Goal: Navigation & Orientation: Find specific page/section

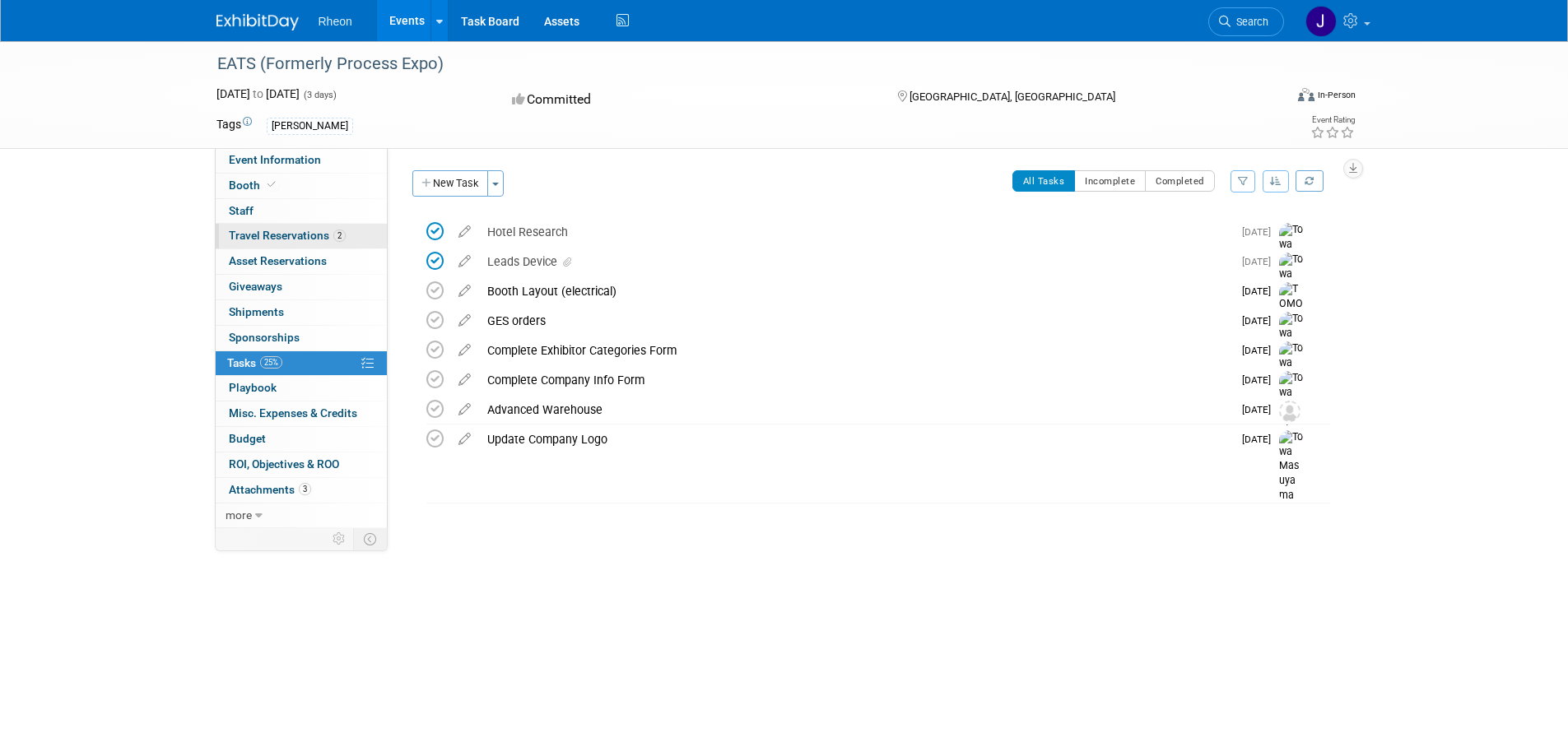
click at [348, 237] on link "2 Travel Reservations 2" at bounding box center [301, 236] width 171 height 25
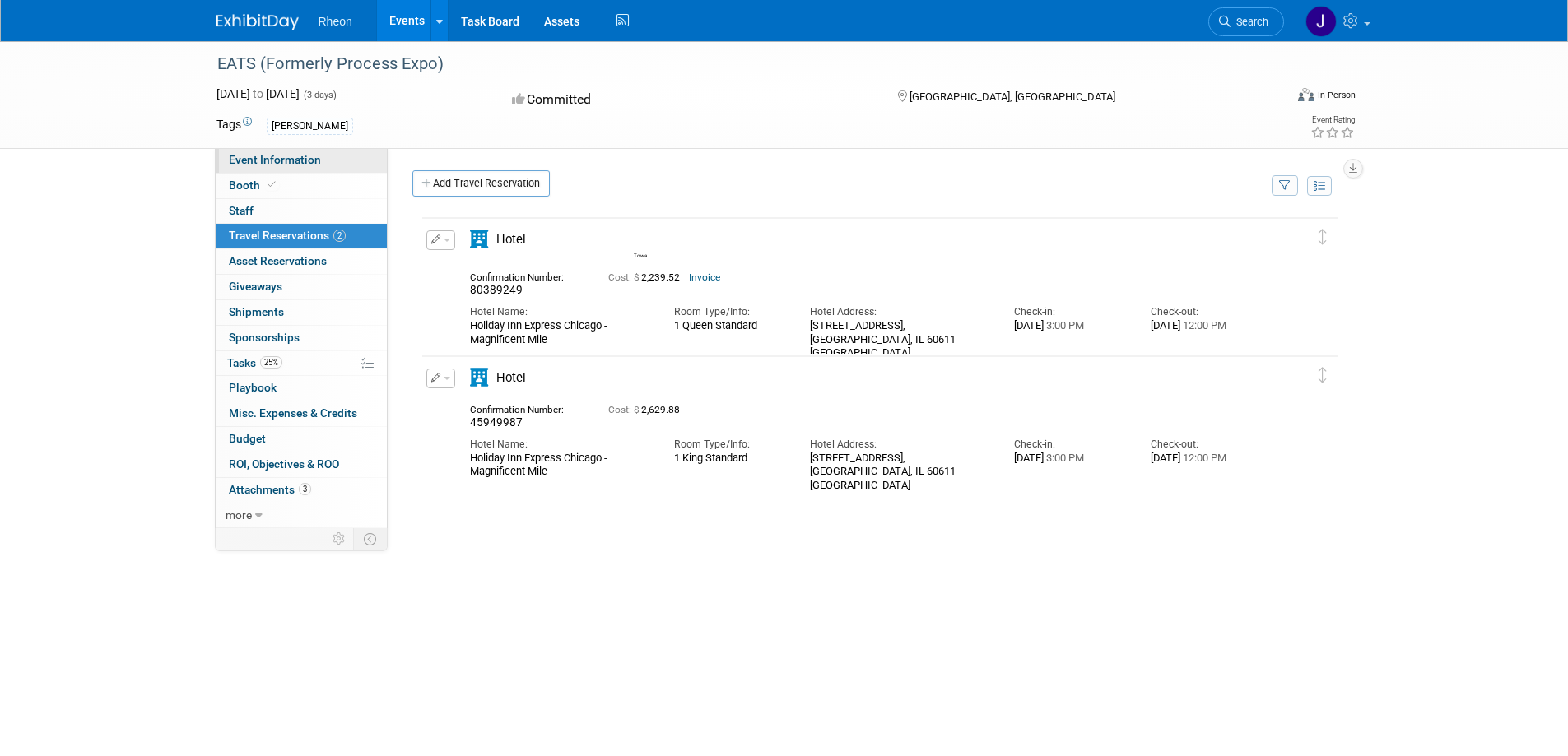
click at [274, 172] on link "Event Information" at bounding box center [301, 161] width 171 height 25
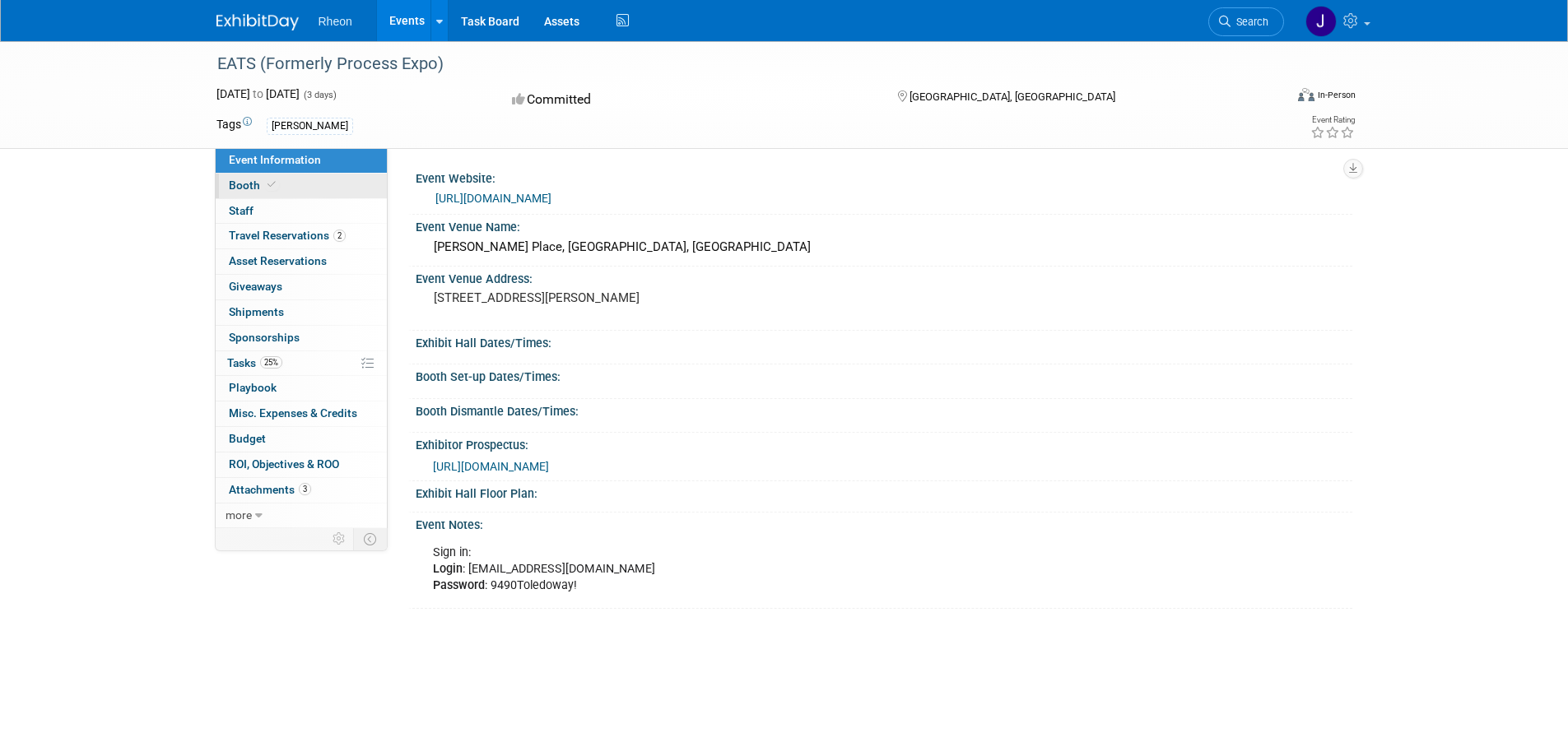
click at [343, 185] on link "Booth" at bounding box center [301, 186] width 171 height 25
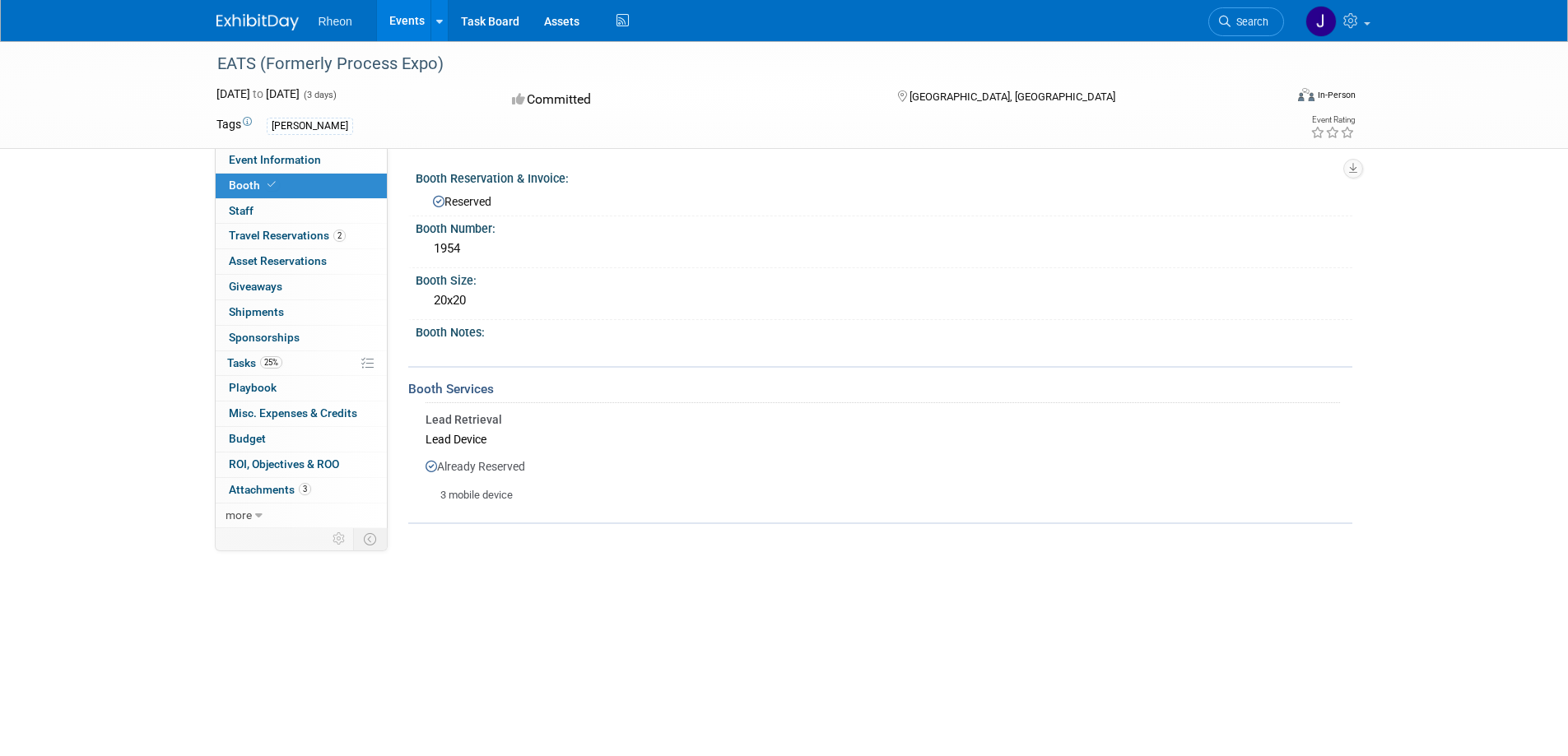
click at [342, 193] on link "Booth" at bounding box center [301, 186] width 171 height 25
click at [344, 202] on link "0 Staff 0" at bounding box center [301, 212] width 171 height 25
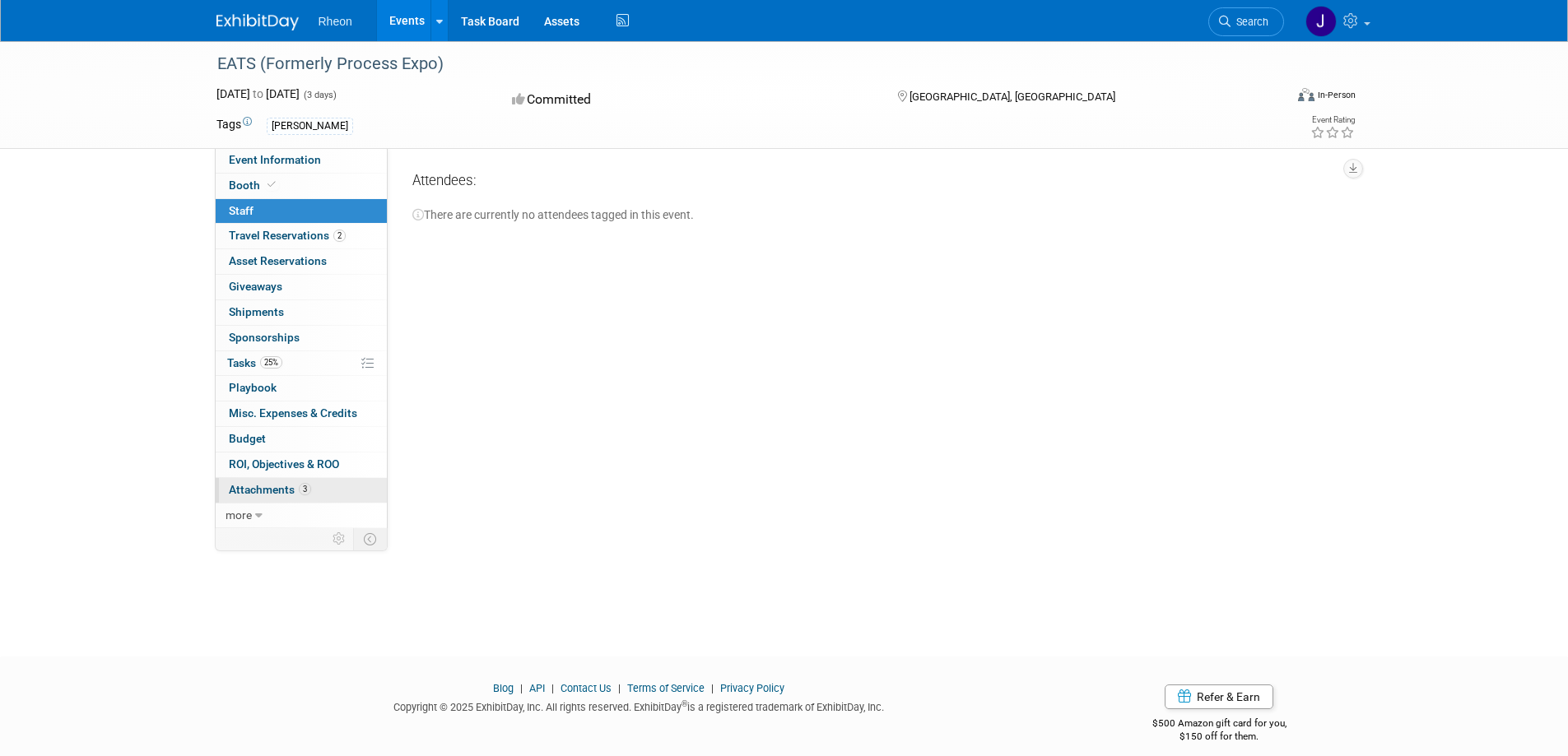
click at [307, 499] on link "3 Attachments 3" at bounding box center [301, 490] width 171 height 25
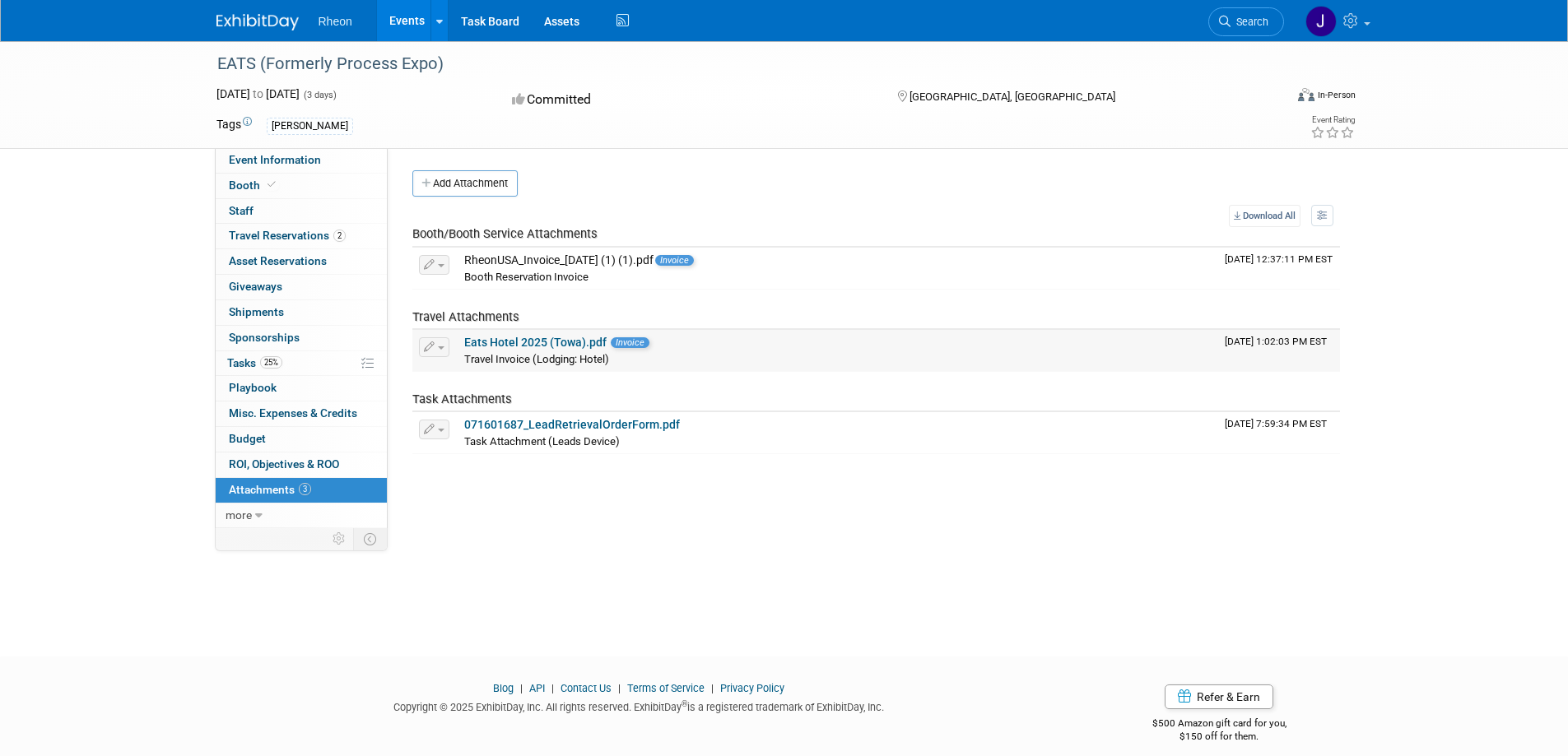
click at [528, 338] on link "Eats Hotel 2025 (Towa).pdf" at bounding box center [535, 342] width 142 height 13
click at [615, 259] on div "RheonUSA_Invoice_[DATE] (1) (1).pdf Invoice" at bounding box center [838, 261] width 747 height 15
click at [560, 421] on link "071601687_LeadRetrievalOrderForm.pdf" at bounding box center [572, 424] width 216 height 13
click at [694, 260] on span "Invoice" at bounding box center [675, 261] width 39 height 11
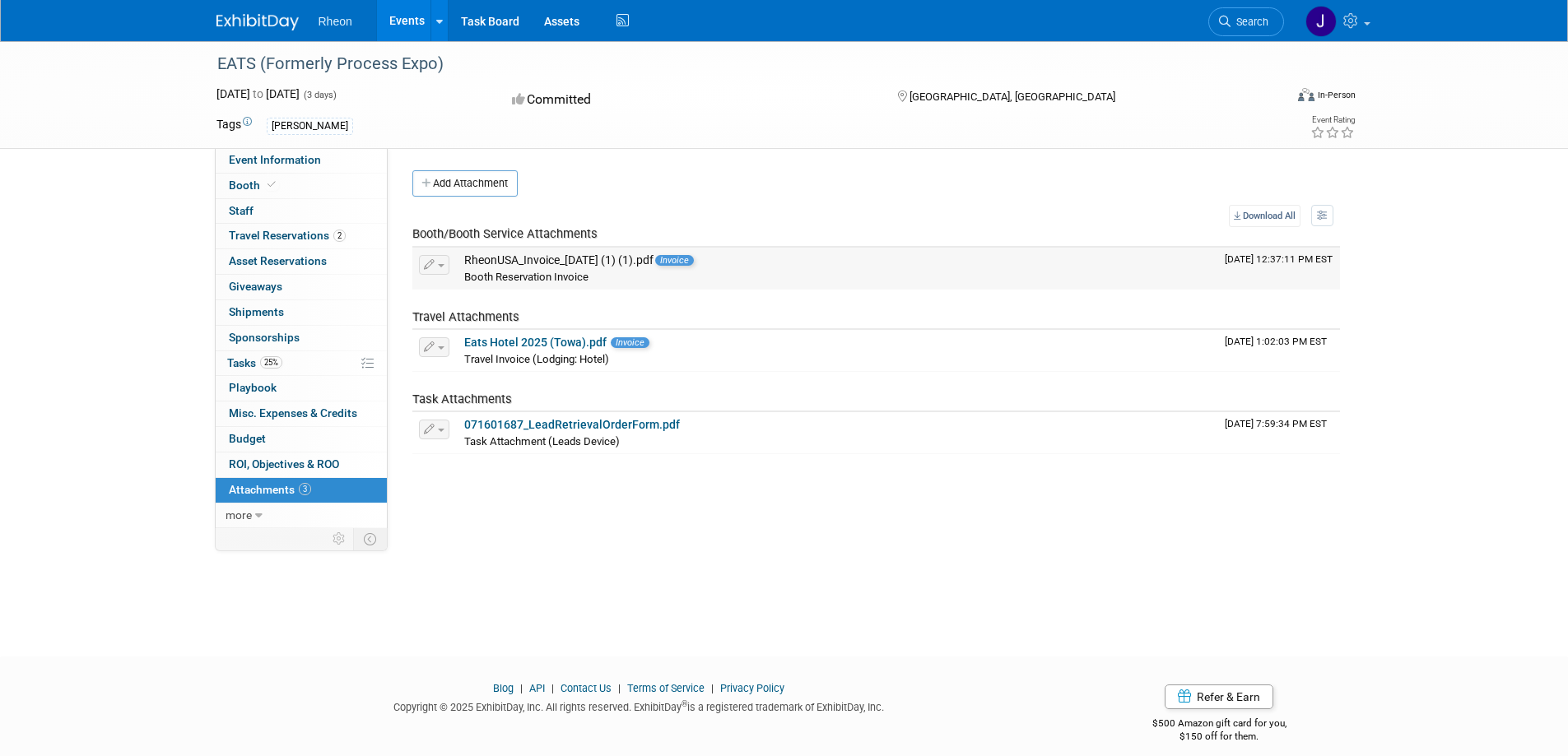
click at [583, 273] on span "Booth Reservation Invoice" at bounding box center [526, 277] width 125 height 12
click at [617, 261] on div "RheonUSA_Invoice_[DATE] (1) (1).pdf Invoice" at bounding box center [838, 261] width 747 height 15
click at [472, 285] on td "RheonUSA_Invoice_[DATE] (1) (1).pdf Invoice Booth Reservation Invoice" at bounding box center [837, 268] width 761 height 42
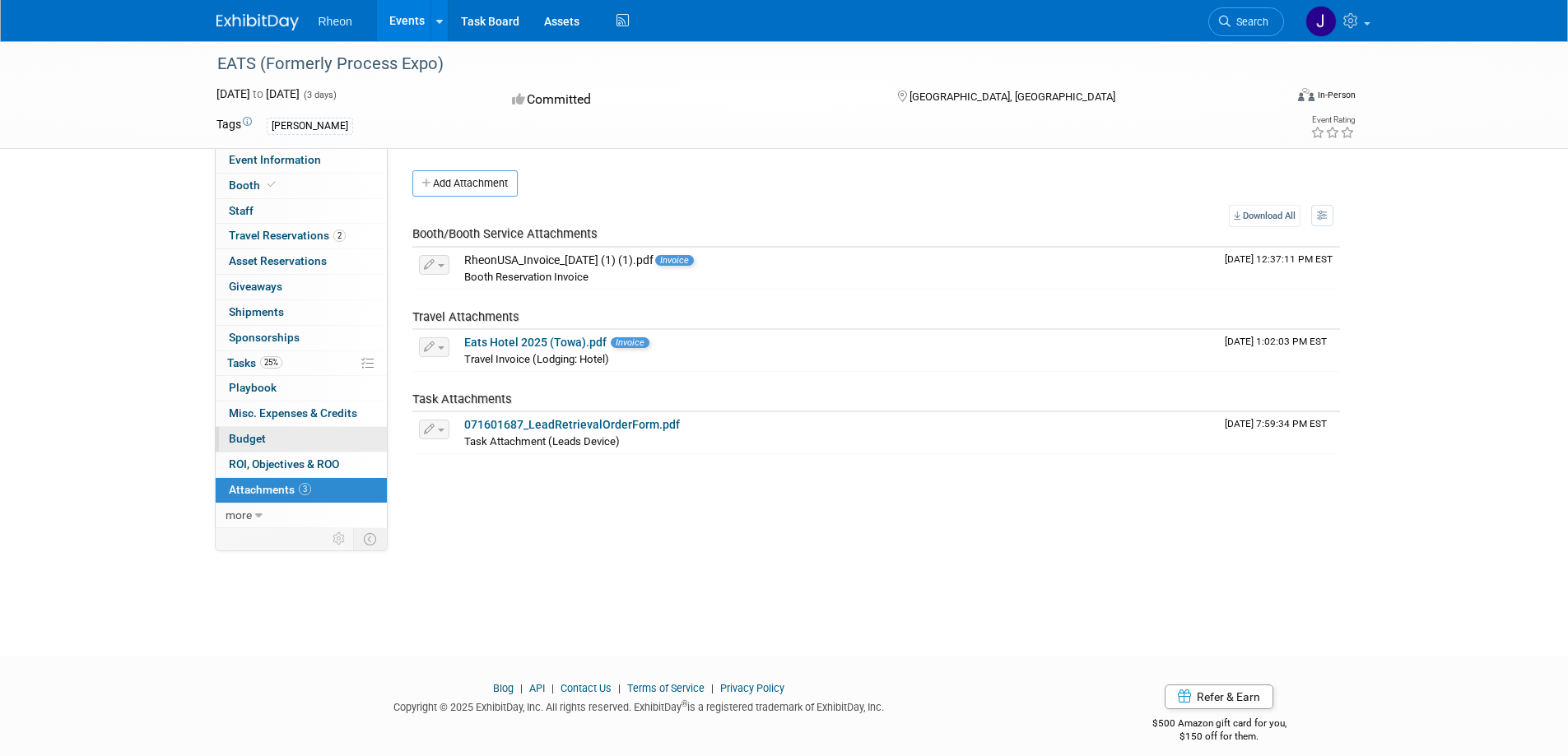
click at [287, 430] on link "Budget" at bounding box center [301, 440] width 171 height 25
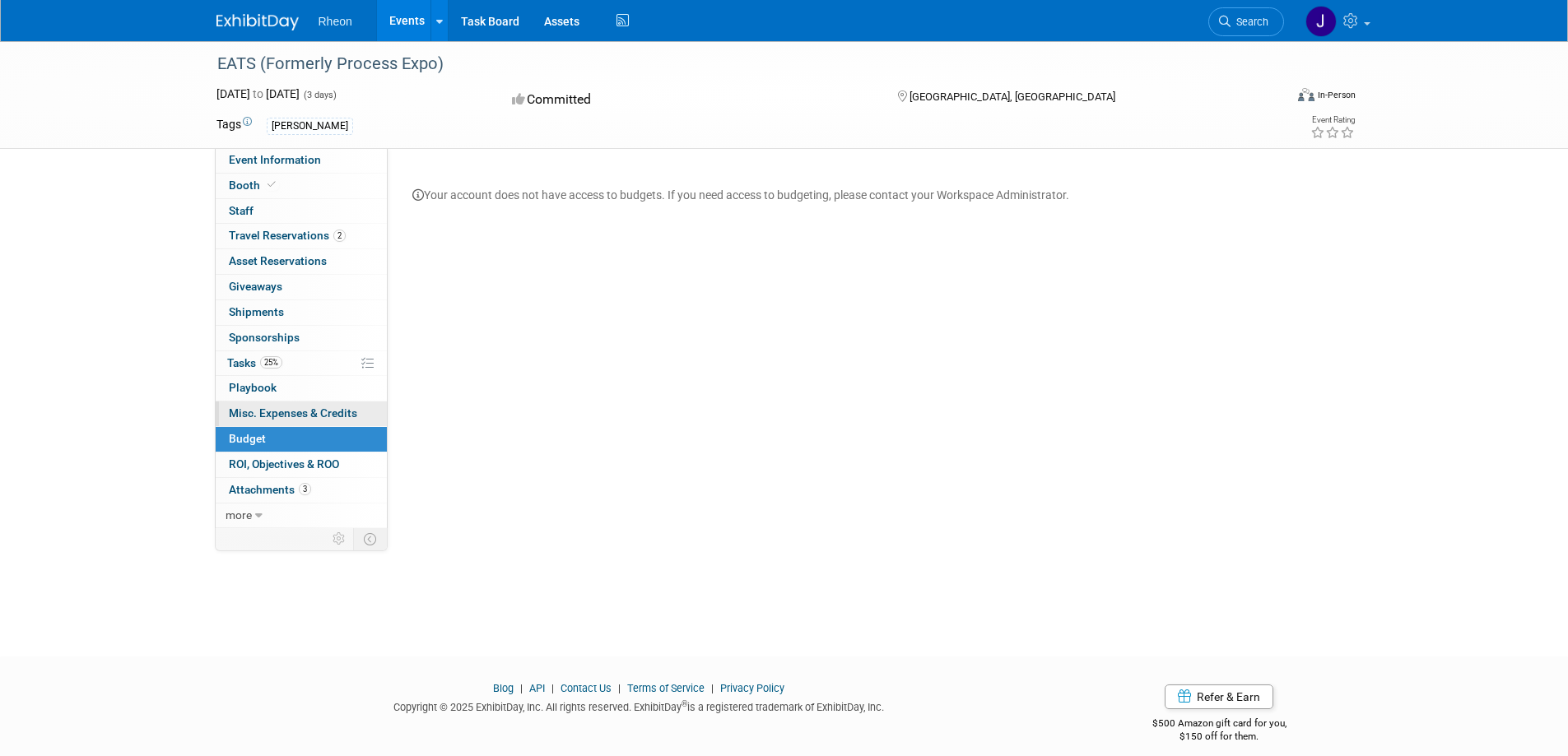
click at [307, 420] on link "0 Misc. Expenses & Credits 0" at bounding box center [301, 414] width 171 height 25
